Goal: Information Seeking & Learning: Learn about a topic

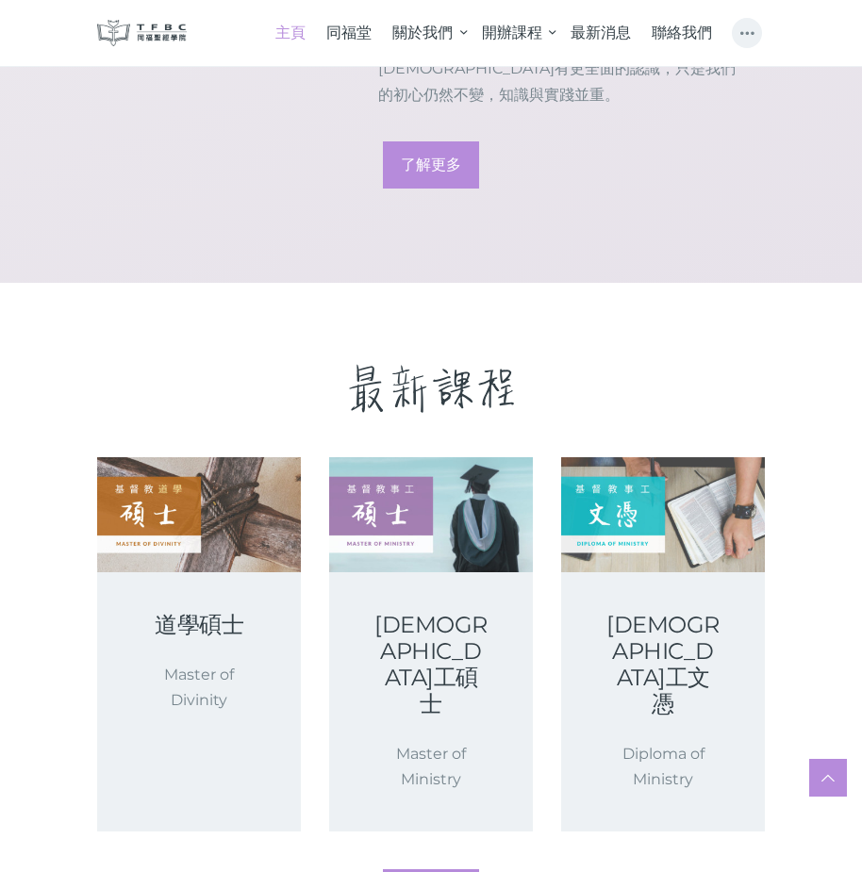
scroll to position [2254, 0]
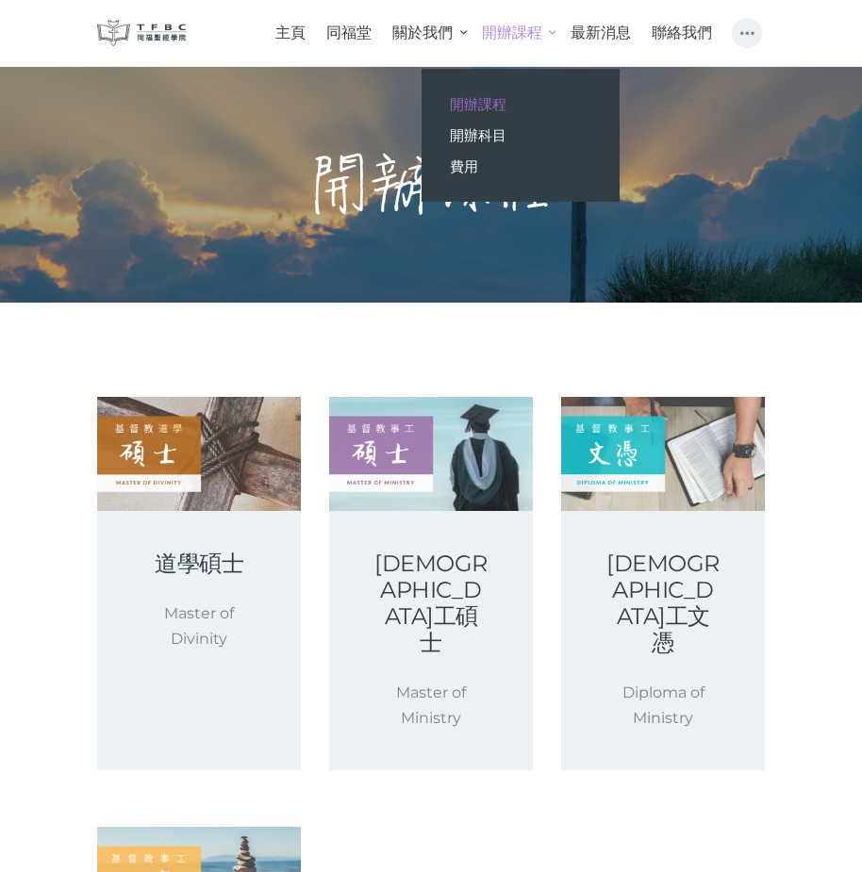
click at [545, 34] on link "開辦課程" at bounding box center [515, 32] width 89 height 47
click at [549, 29] on link "開辦課程" at bounding box center [515, 32] width 89 height 47
click at [489, 134] on span "開辦科目" at bounding box center [478, 135] width 57 height 18
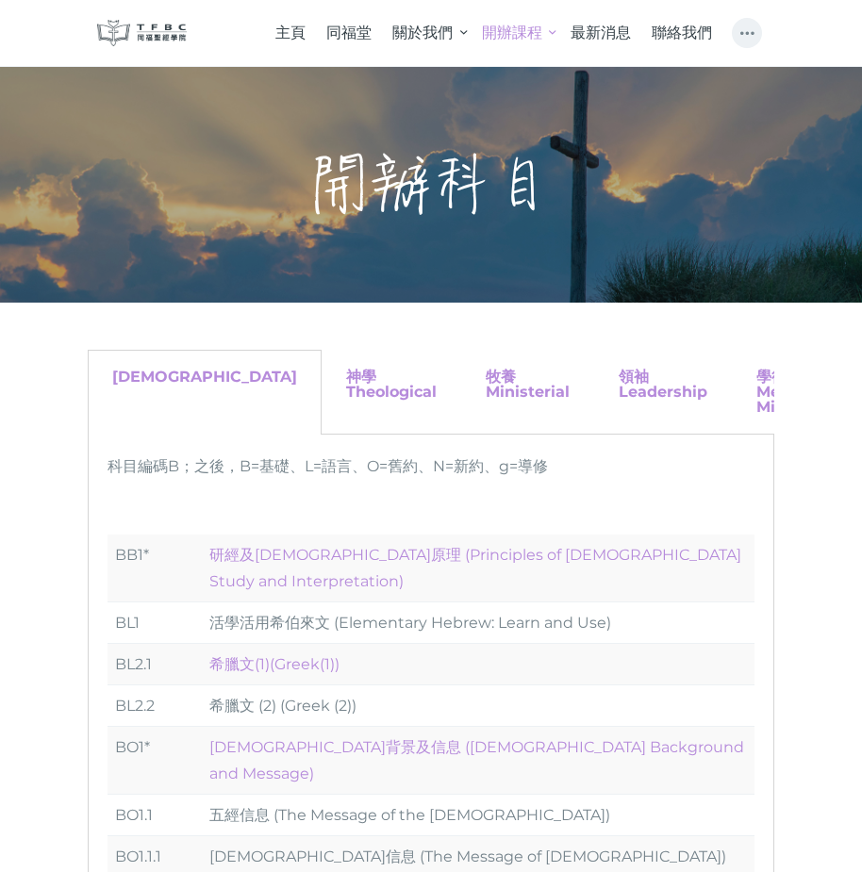
scroll to position [94, 0]
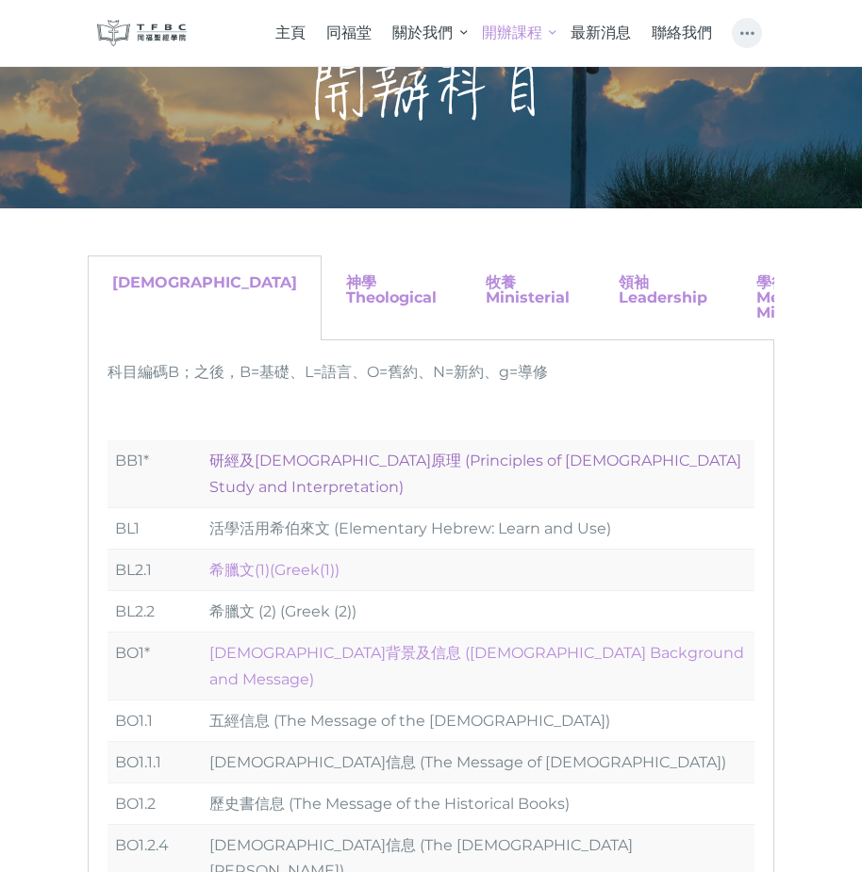
click at [449, 461] on link "研經及釋經原理 (Principles of Biblical Study and Interpretation)" at bounding box center [475, 473] width 532 height 43
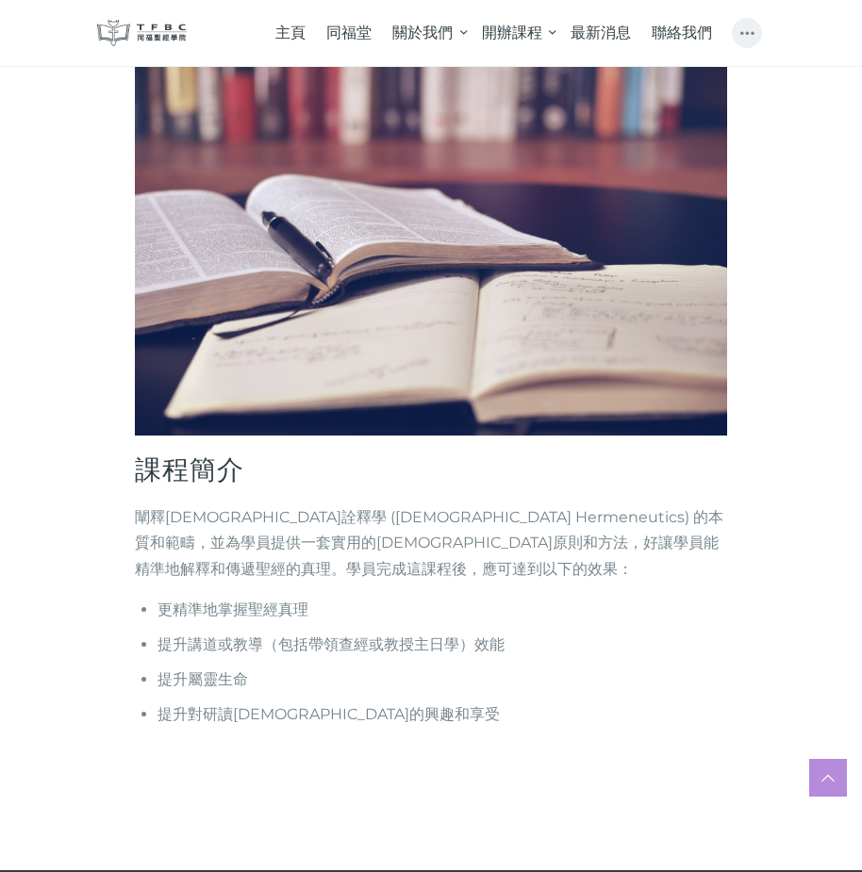
scroll to position [244, 0]
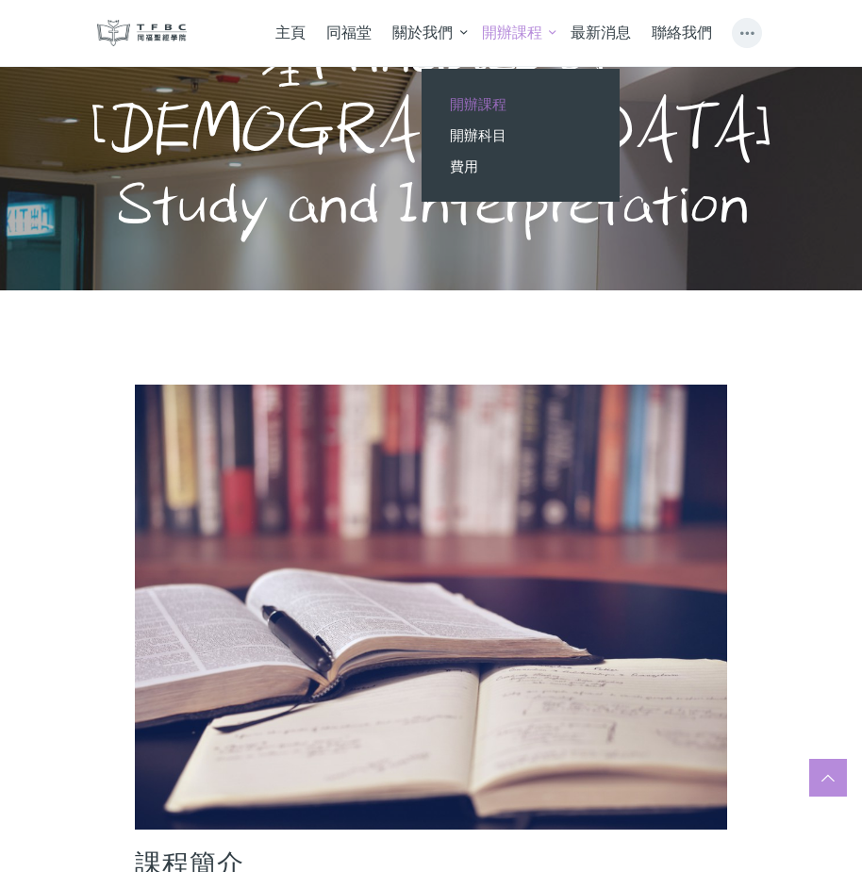
click at [520, 101] on link "開辦課程" at bounding box center [521, 104] width 198 height 31
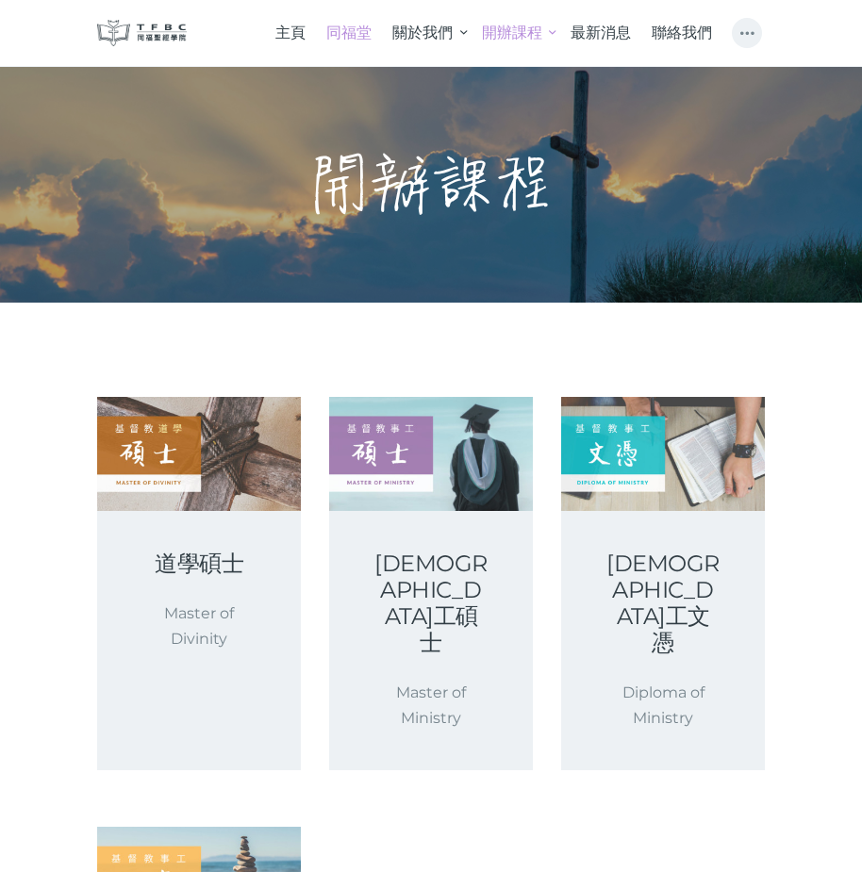
click at [357, 37] on span "同福堂" at bounding box center [348, 33] width 45 height 18
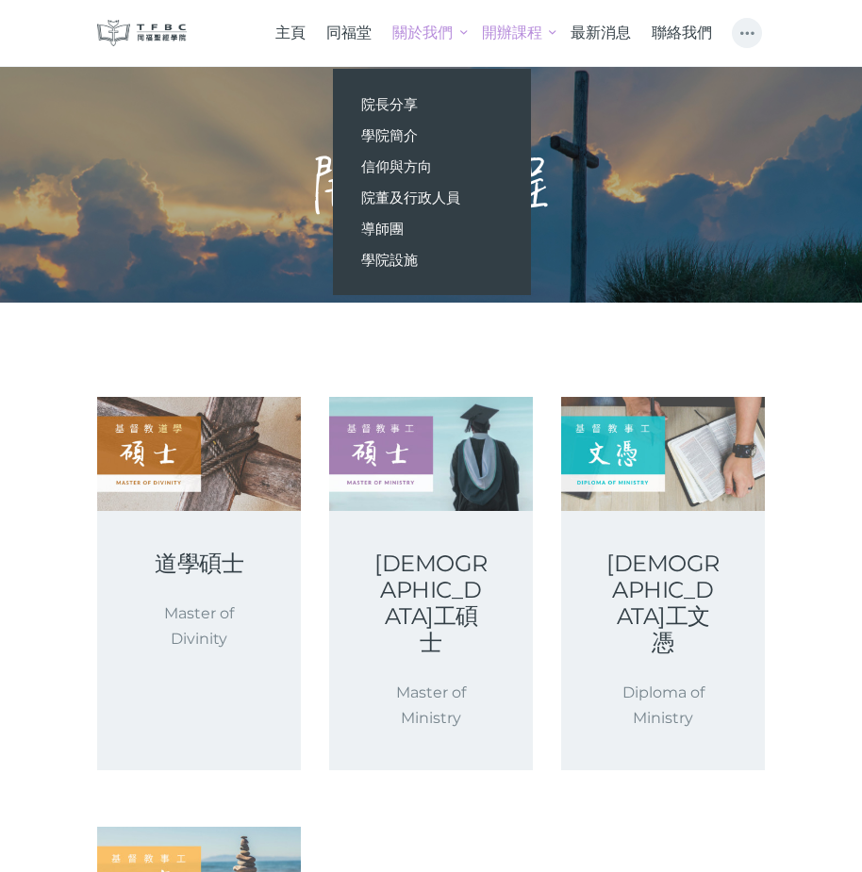
click at [423, 44] on link "關於我們" at bounding box center [426, 32] width 89 height 47
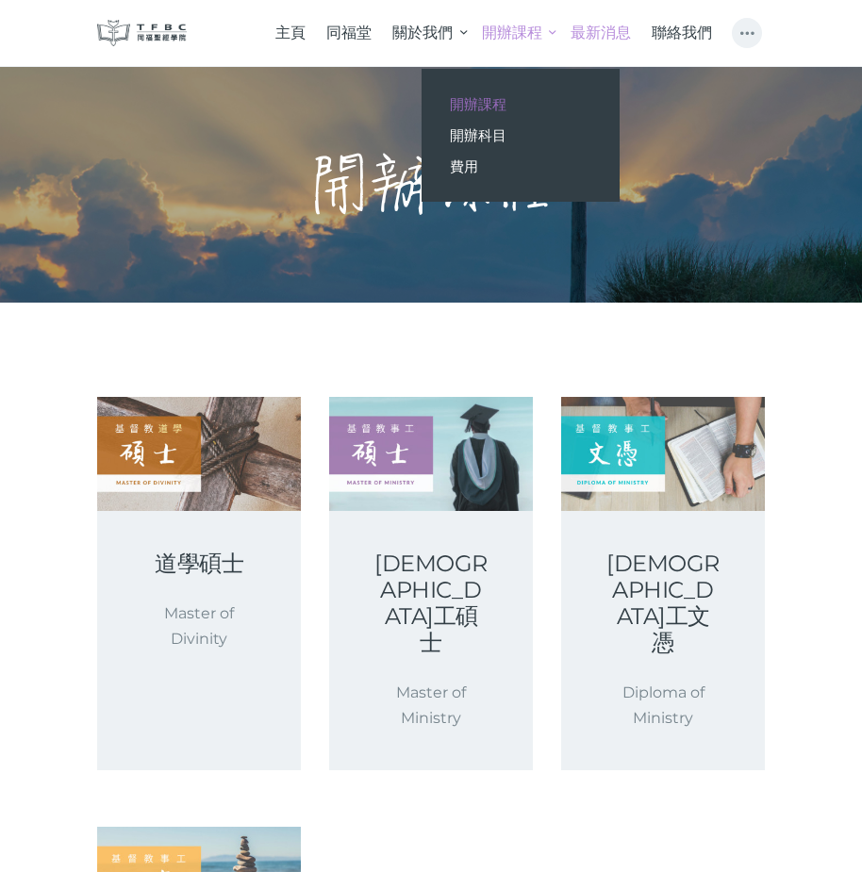
click at [604, 37] on span "最新消息" at bounding box center [601, 33] width 60 height 18
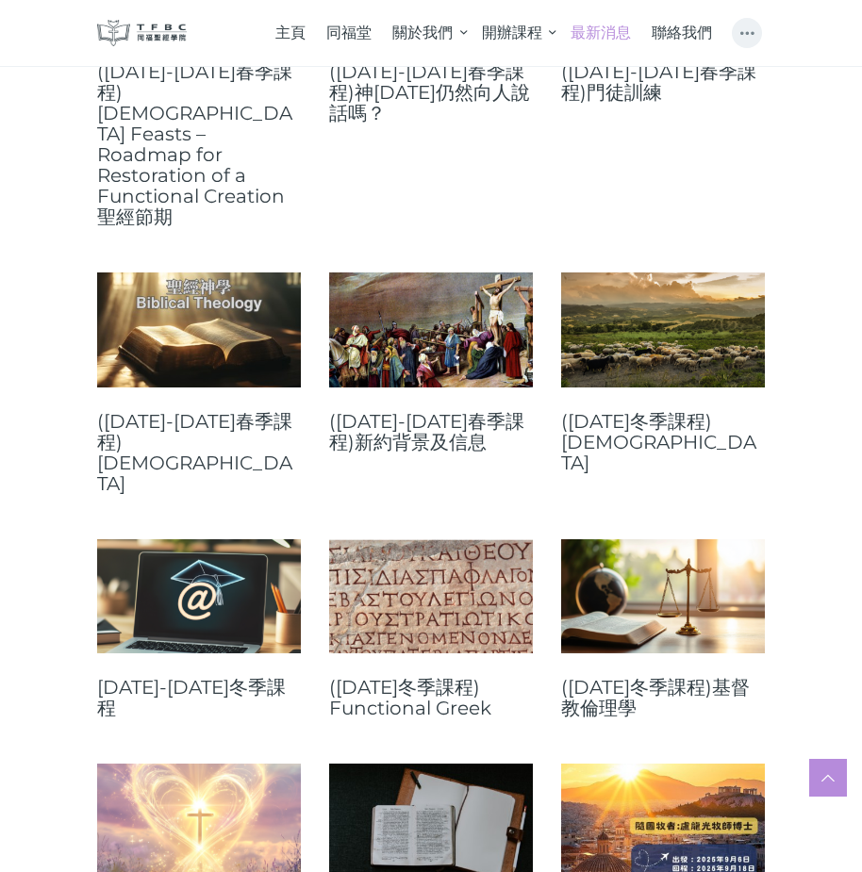
scroll to position [1037, 0]
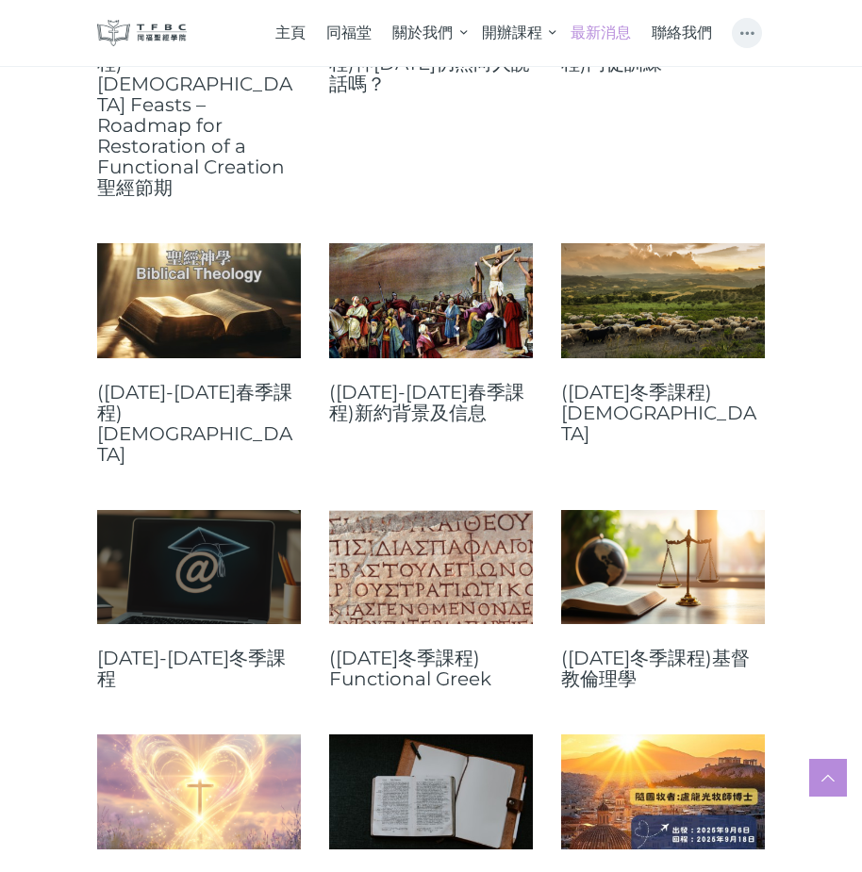
click at [170, 510] on link at bounding box center [199, 567] width 204 height 114
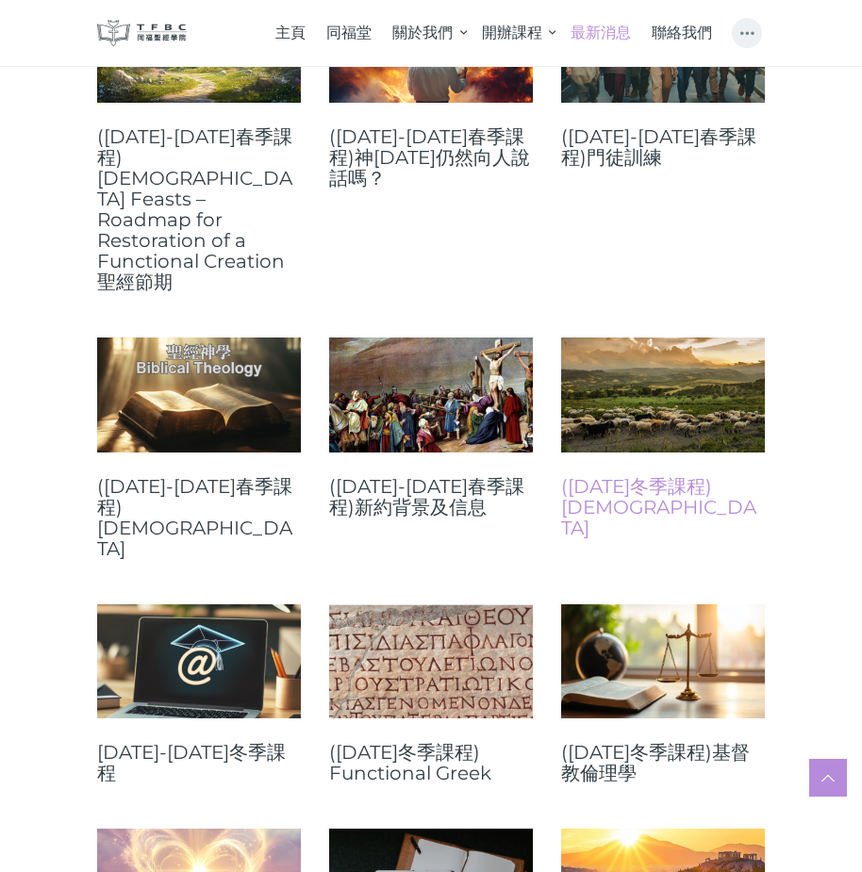
scroll to position [754, 0]
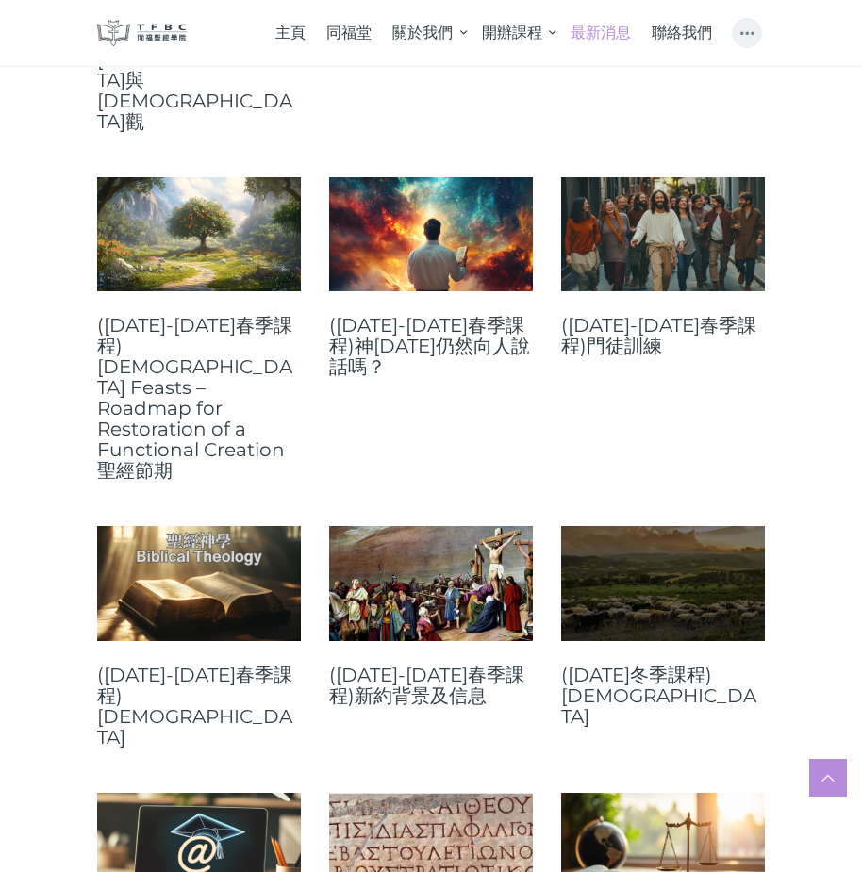
click at [668, 526] on link at bounding box center [663, 583] width 204 height 114
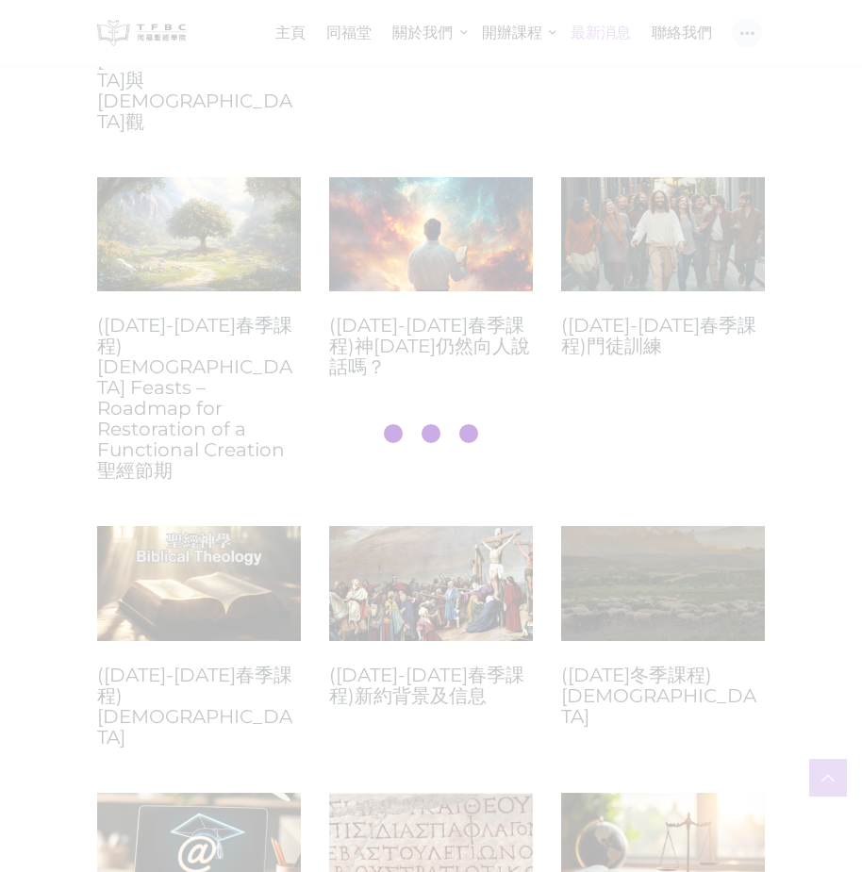
click at [668, 402] on div at bounding box center [431, 436] width 862 height 872
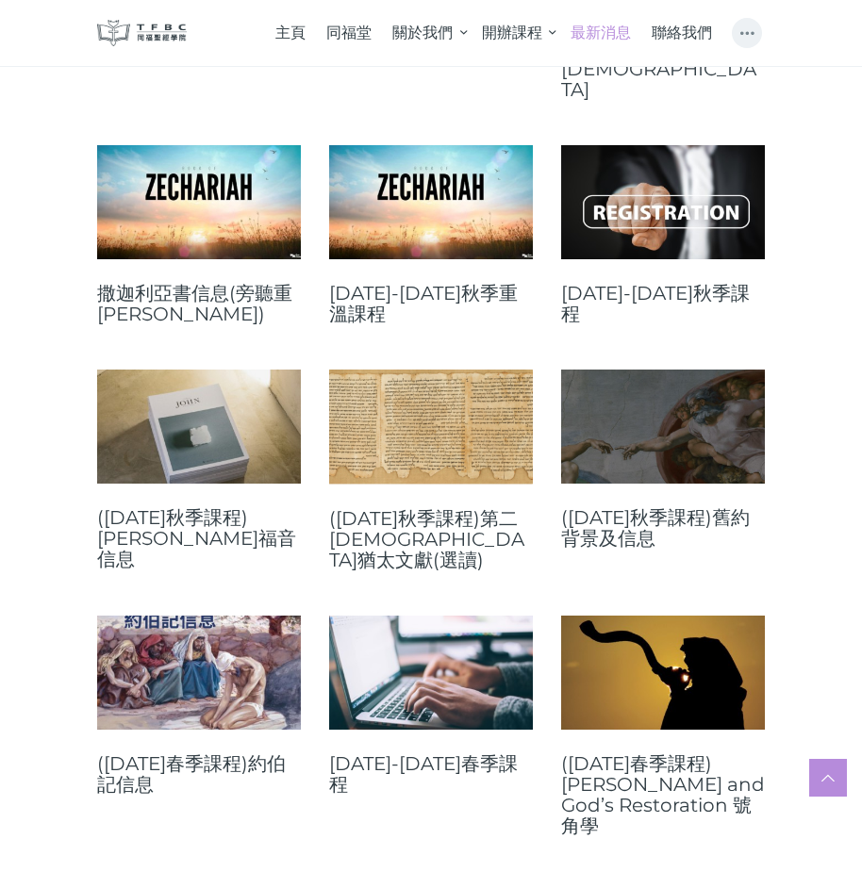
scroll to position [1980, 0]
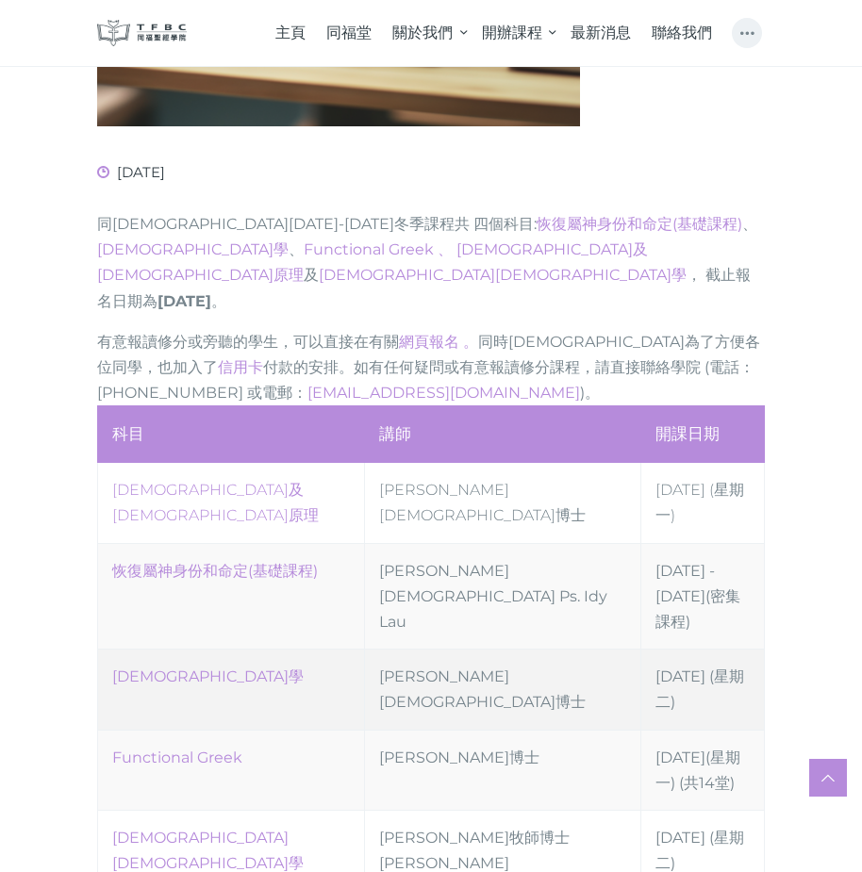
scroll to position [754, 0]
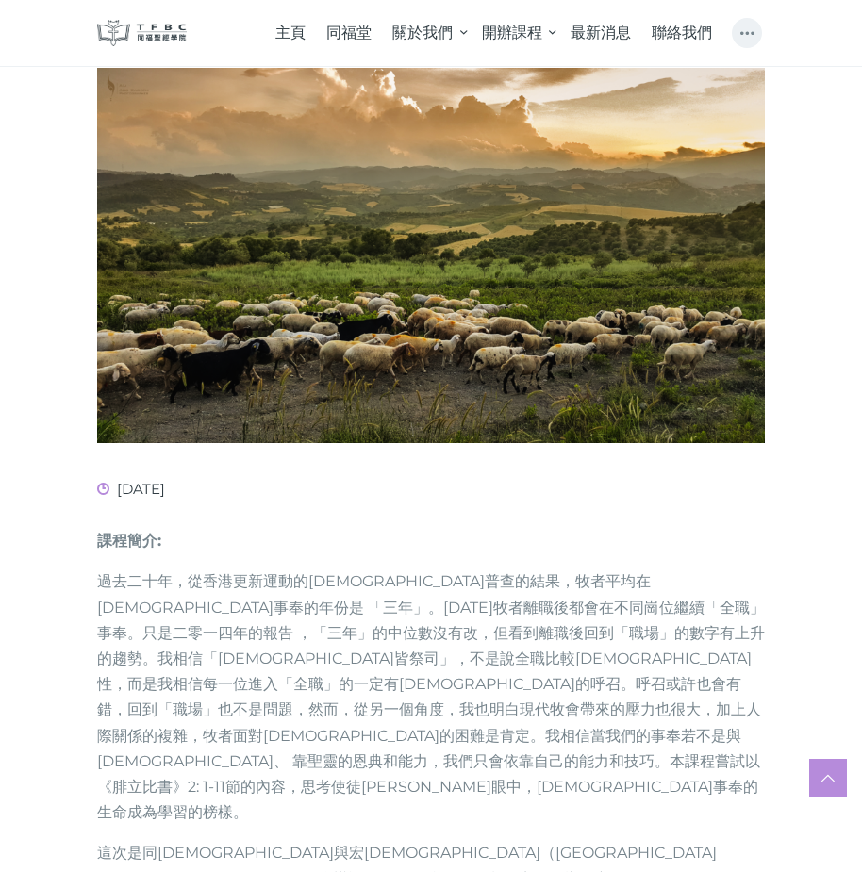
scroll to position [566, 0]
